Goal: Task Accomplishment & Management: Manage account settings

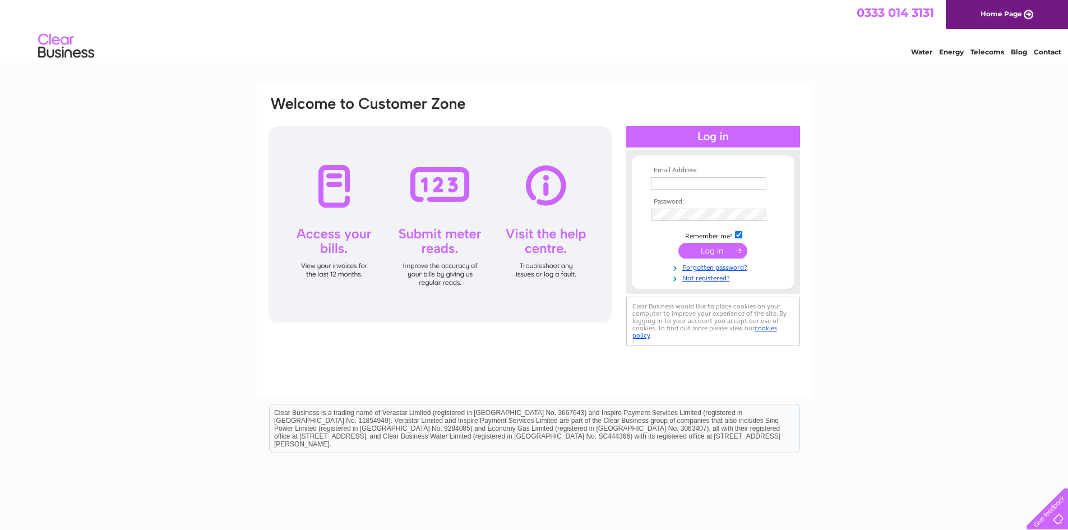
click at [688, 186] on input "text" at bounding box center [708, 183] width 115 height 12
type input "acetacklebaitoxford@gmail.com"
click at [707, 248] on input "submit" at bounding box center [712, 251] width 69 height 16
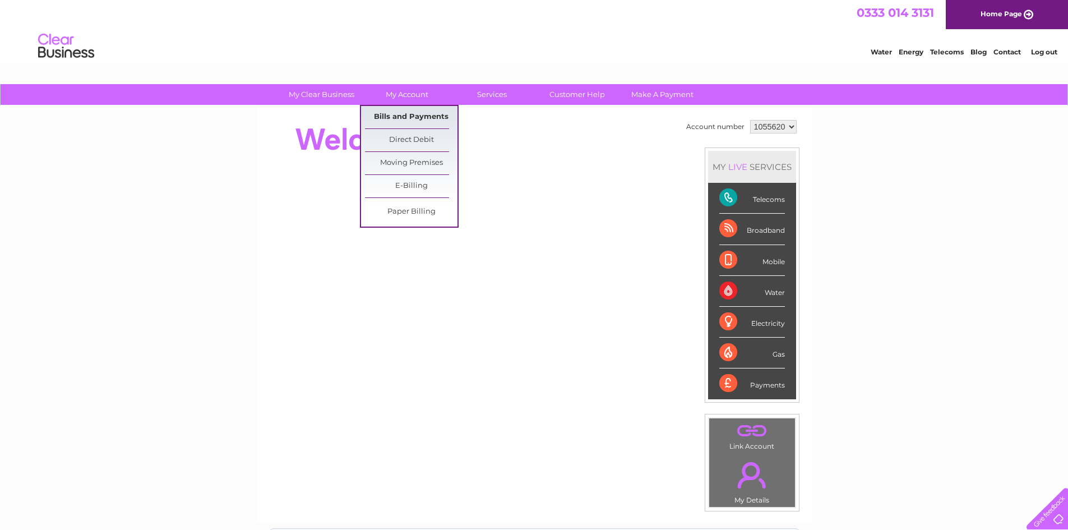
click at [416, 115] on link "Bills and Payments" at bounding box center [411, 117] width 92 height 22
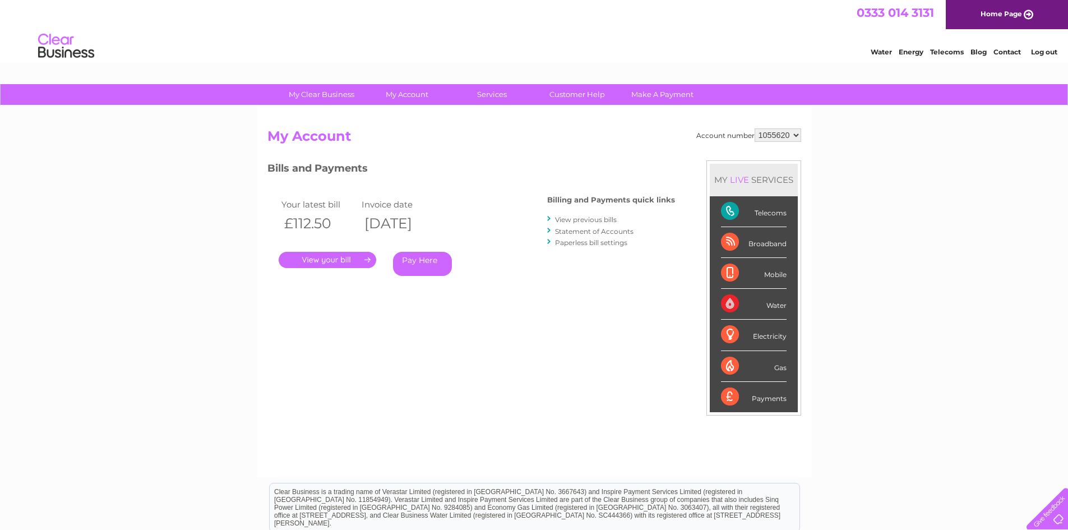
click at [343, 262] on link "." at bounding box center [328, 260] width 98 height 16
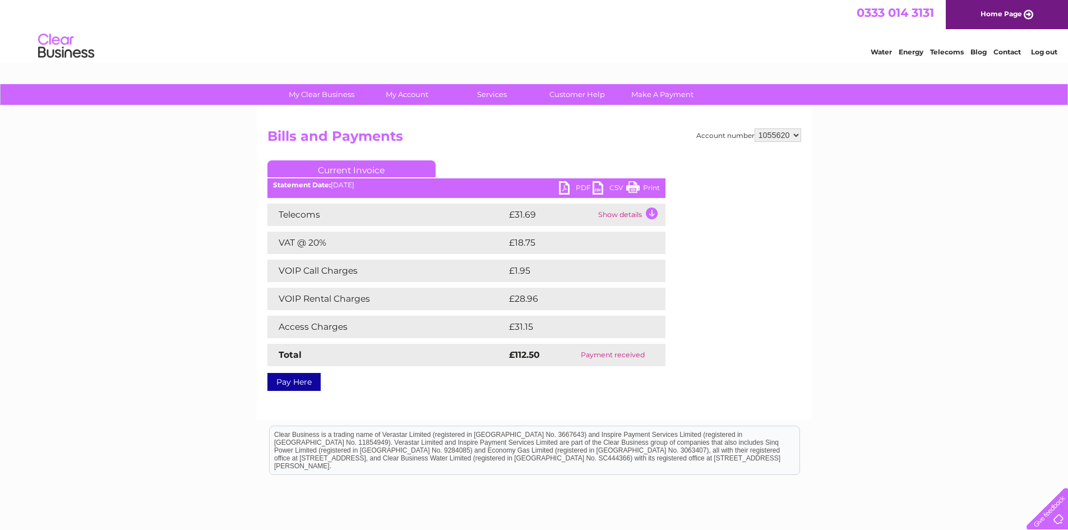
click at [463, 120] on div "Account number 1055620 Bills and Payments Current Invoice PDF CSV Print" at bounding box center [534, 263] width 555 height 314
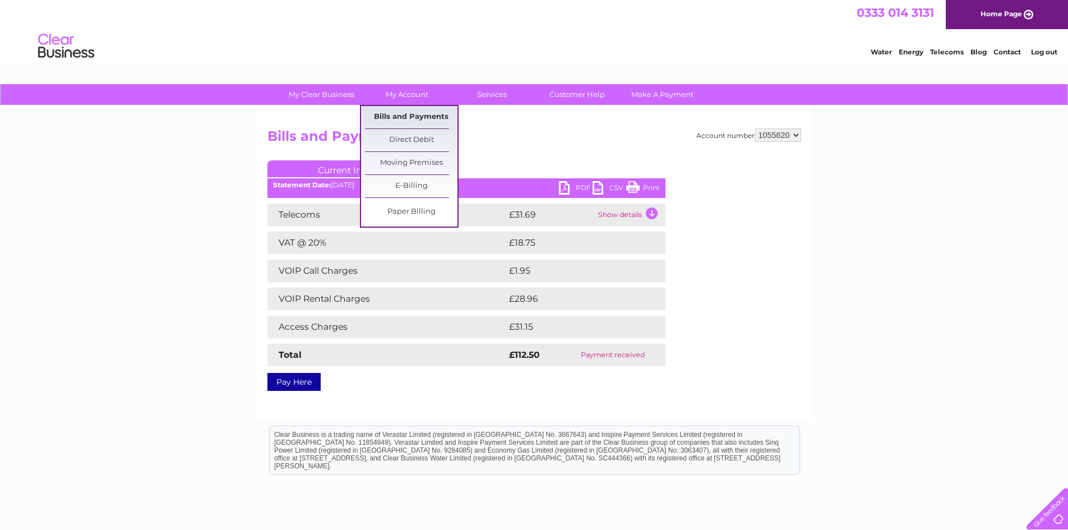
click at [417, 122] on link "Bills and Payments" at bounding box center [411, 117] width 92 height 22
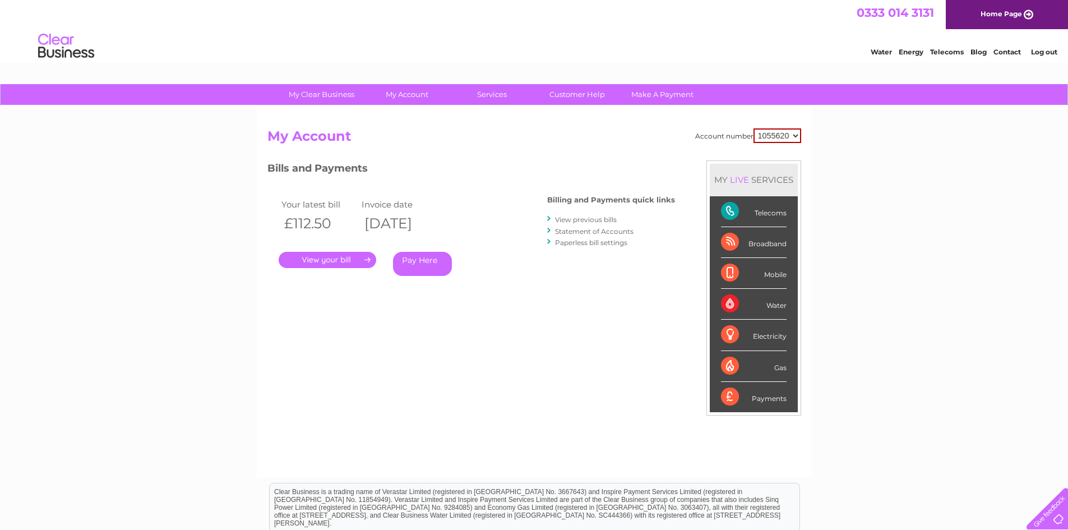
click at [1033, 55] on link "Log out" at bounding box center [1044, 52] width 26 height 8
